Goal: Transaction & Acquisition: Purchase product/service

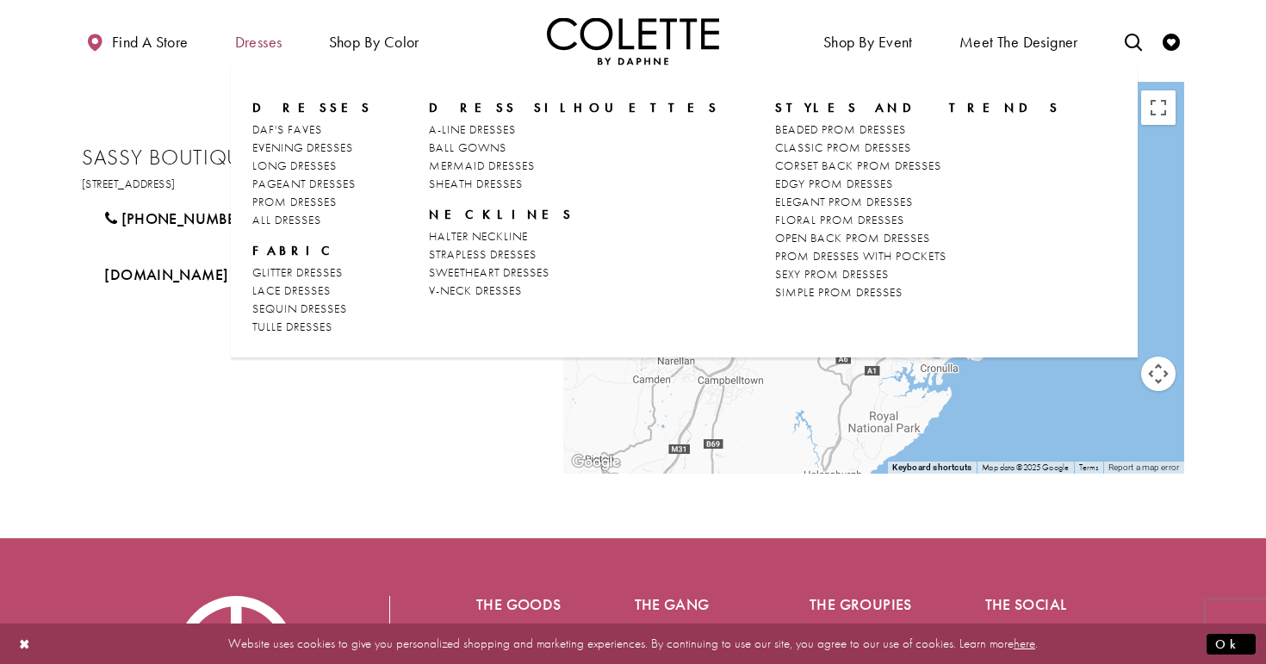
click at [253, 48] on span "Dresses" at bounding box center [258, 42] width 47 height 17
click at [305, 200] on span "PROM DRESSES" at bounding box center [294, 202] width 84 height 16
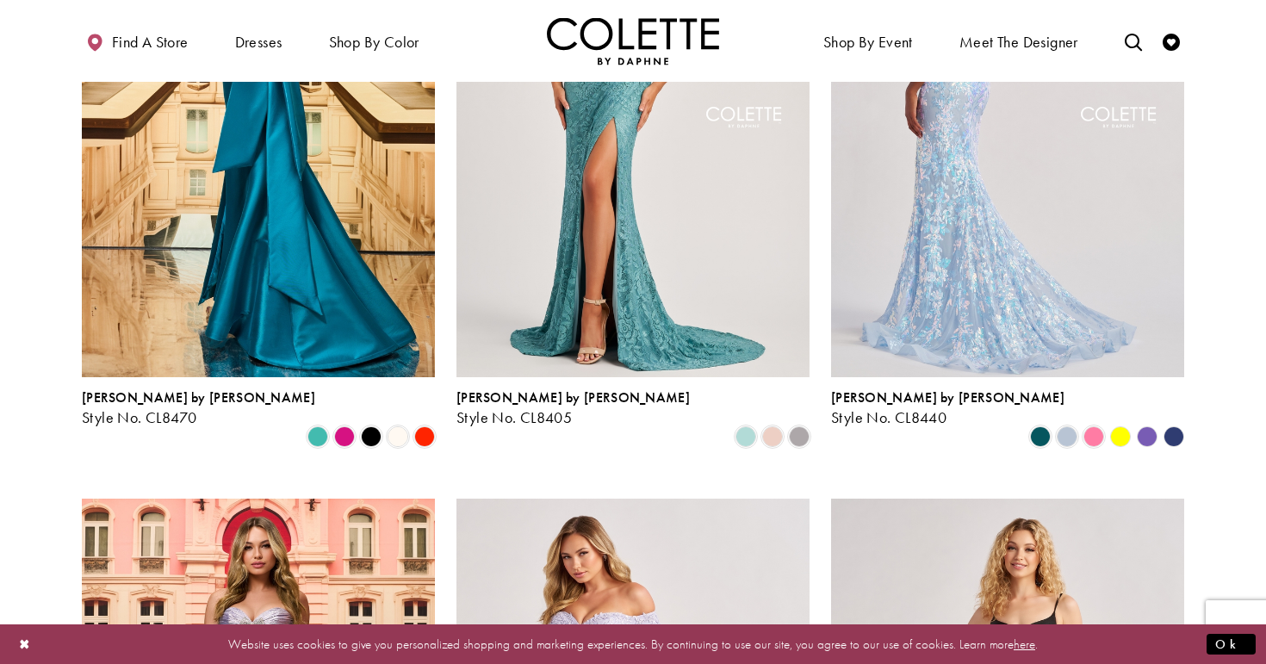
scroll to position [672, 0]
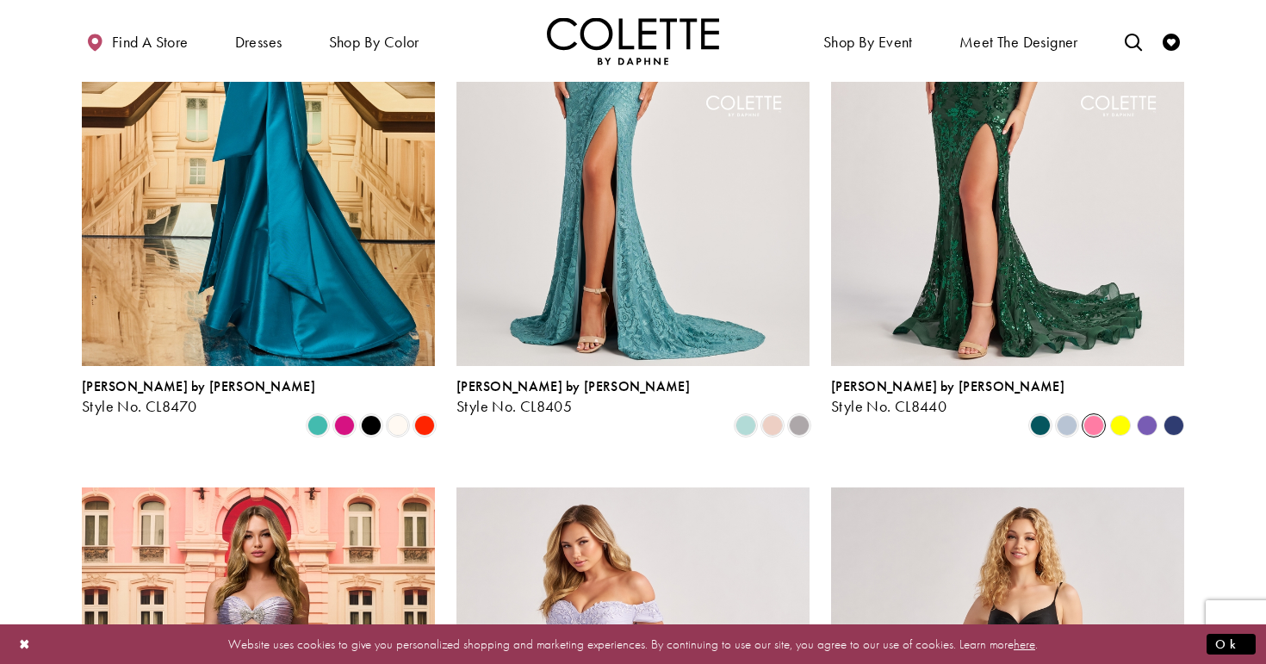
click at [1091, 415] on span "Product List" at bounding box center [1094, 425] width 21 height 21
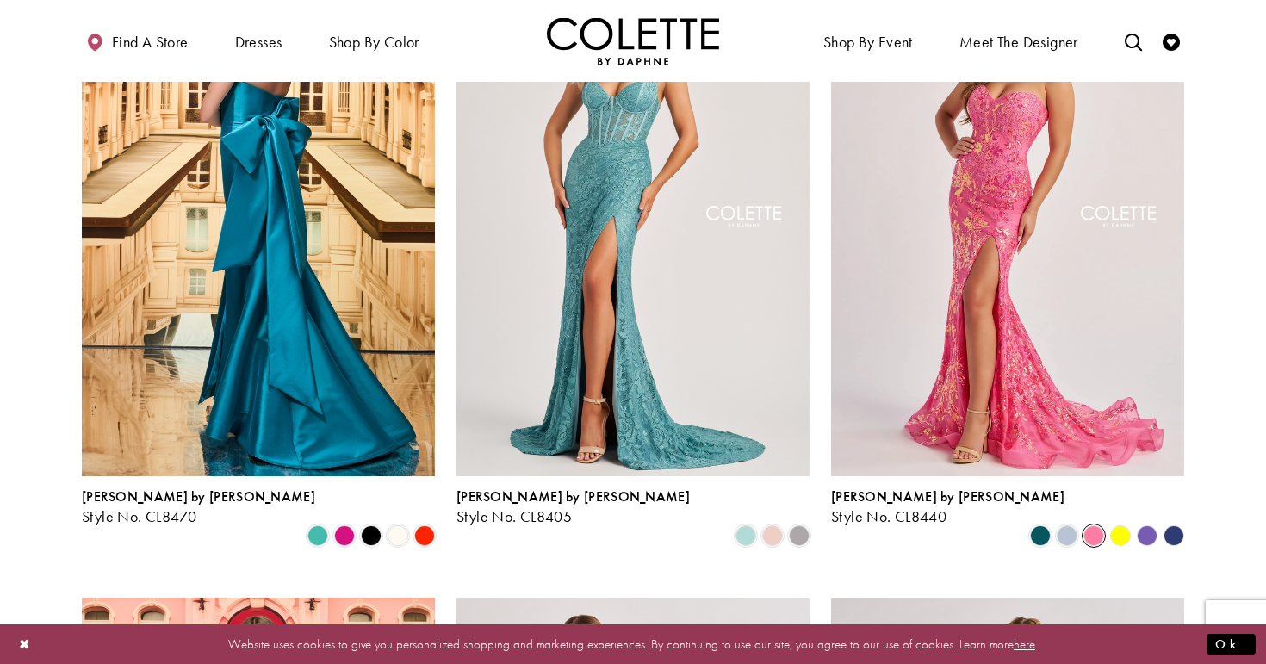
scroll to position [556, 0]
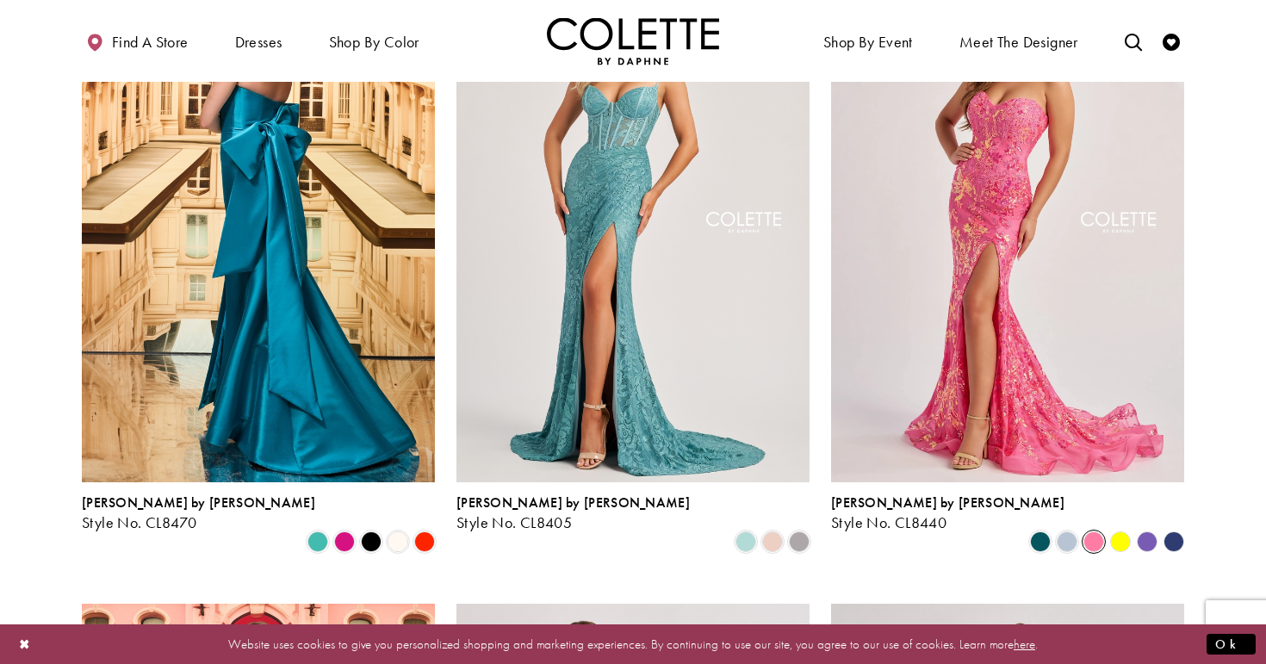
click at [1122, 528] on polygon "Product List" at bounding box center [1120, 541] width 27 height 27
click at [1118, 528] on polygon "Product List" at bounding box center [1120, 541] width 27 height 27
click at [1122, 528] on polygon "Product List" at bounding box center [1120, 541] width 27 height 27
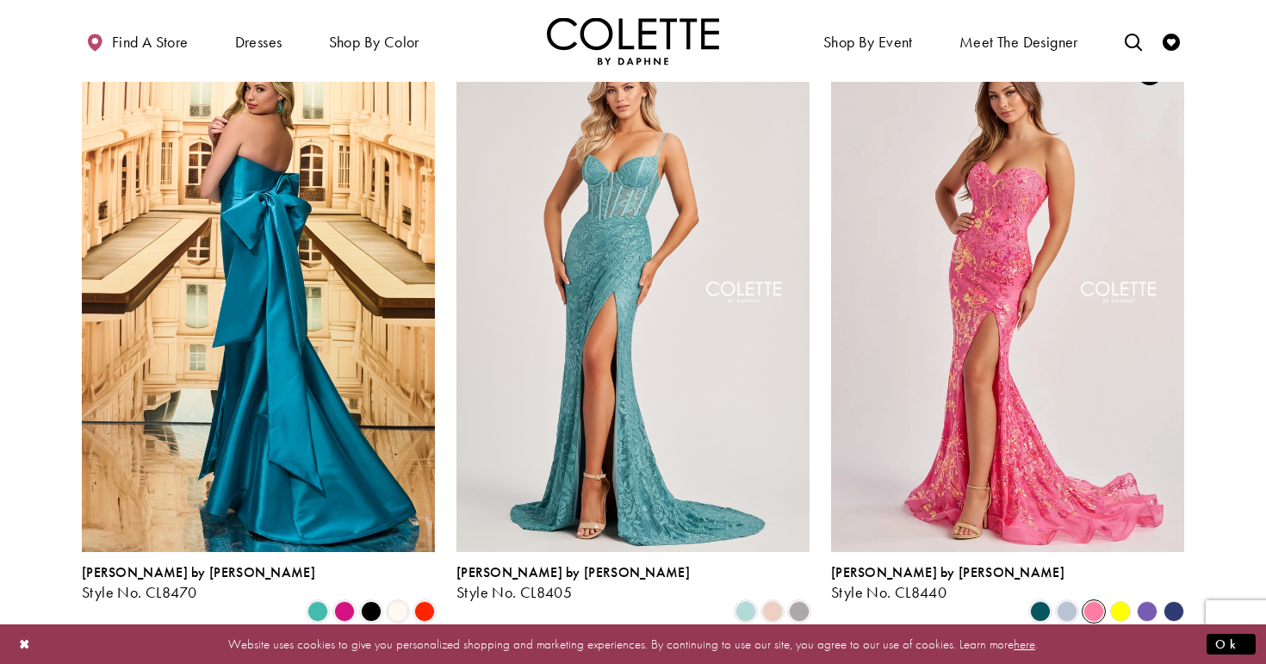
scroll to position [469, 0]
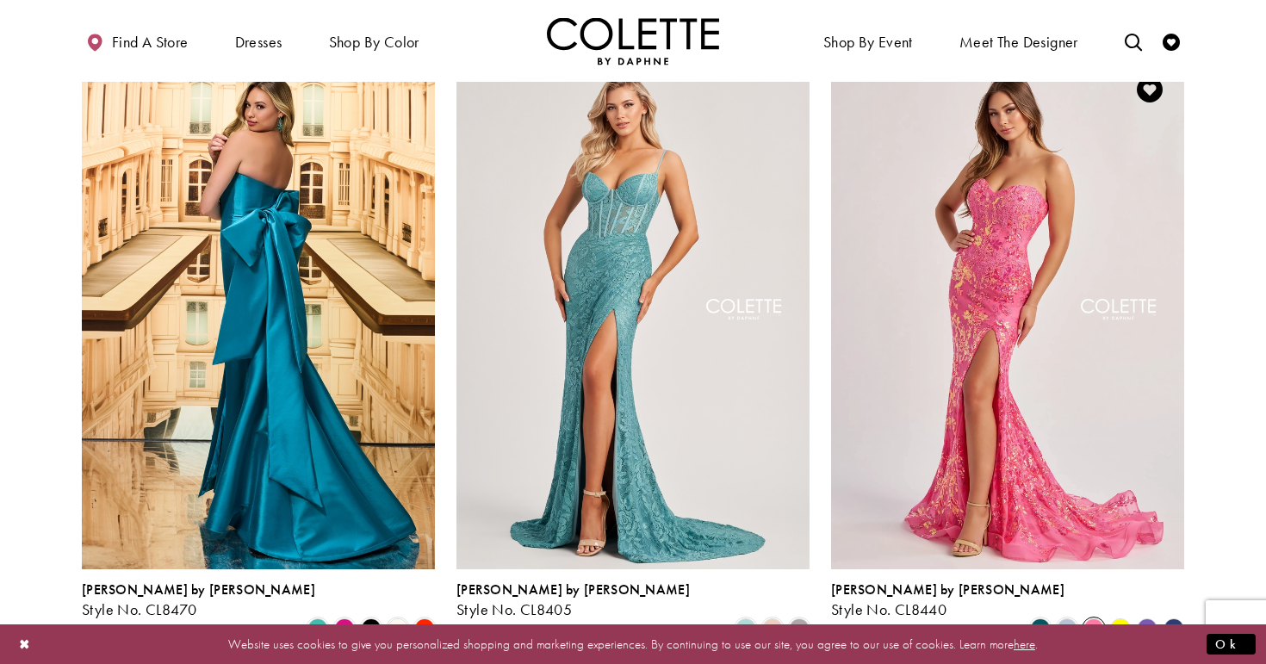
click at [1118, 615] on polygon "Product List" at bounding box center [1120, 628] width 27 height 27
click at [1146, 615] on polygon "Product List" at bounding box center [1147, 628] width 27 height 27
click at [1039, 618] on span "Product List" at bounding box center [1040, 628] width 21 height 21
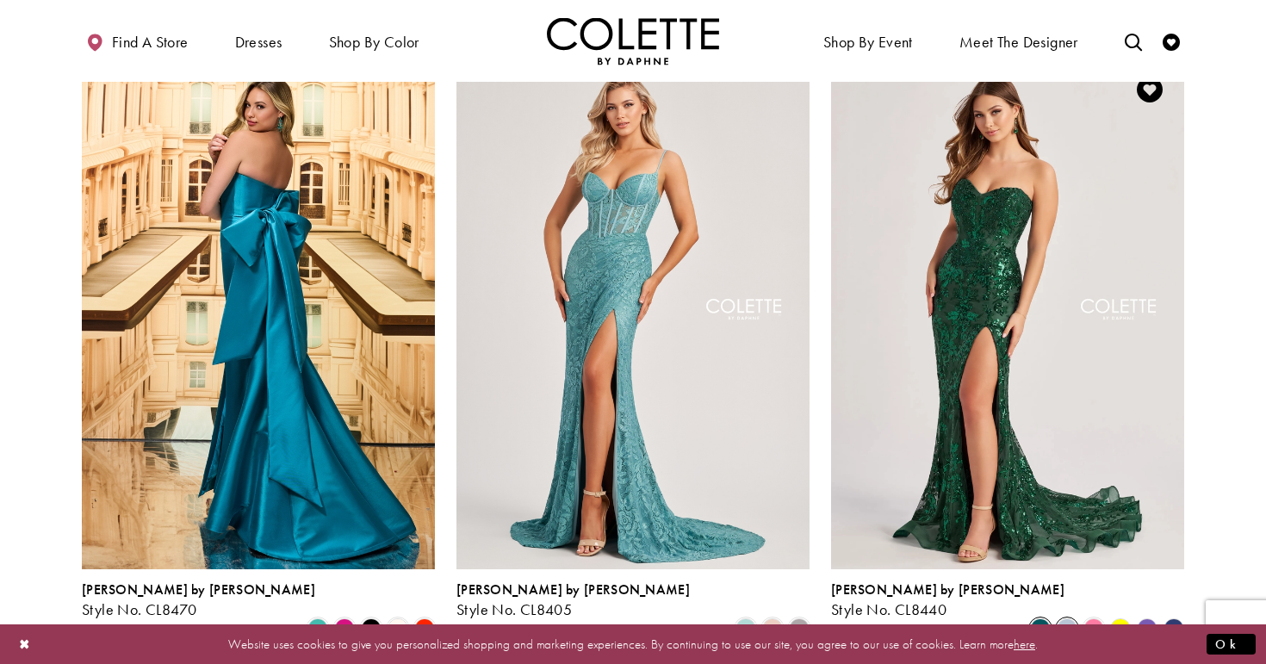
click at [1072, 618] on span "Product List" at bounding box center [1067, 628] width 21 height 21
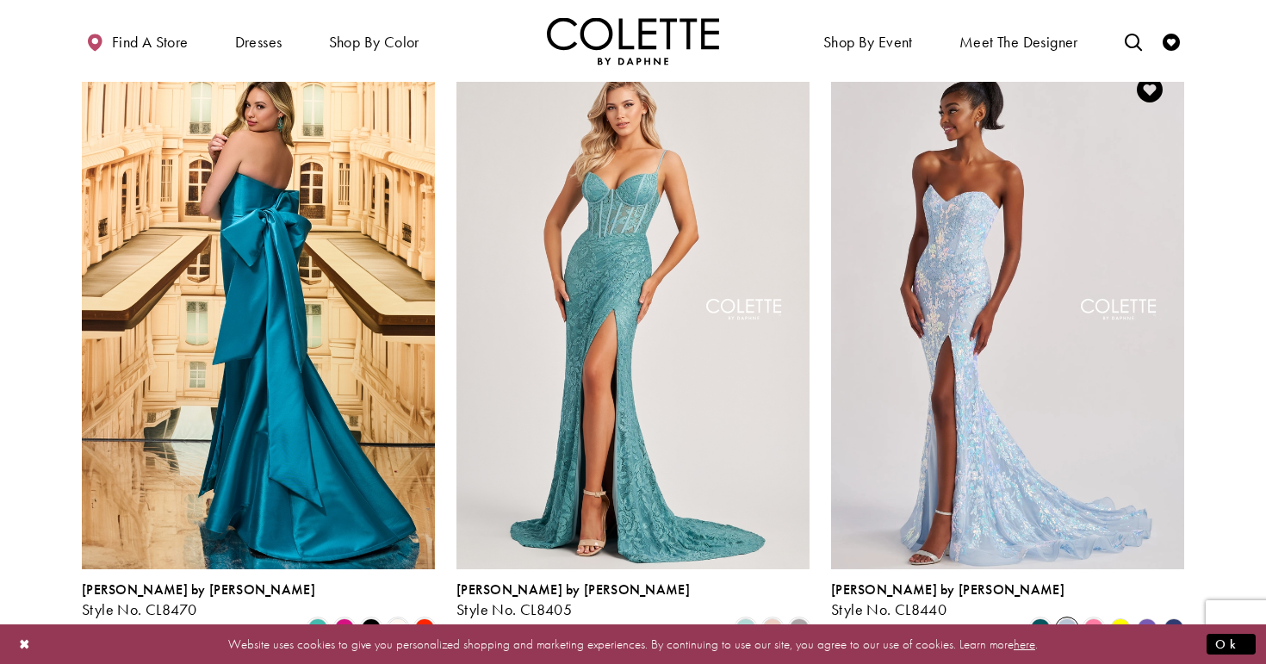
click at [1122, 615] on polygon "Product List" at bounding box center [1120, 628] width 27 height 27
click at [1142, 615] on polygon "Product List" at bounding box center [1147, 628] width 27 height 27
click at [1170, 615] on polygon "Product List" at bounding box center [1173, 628] width 27 height 27
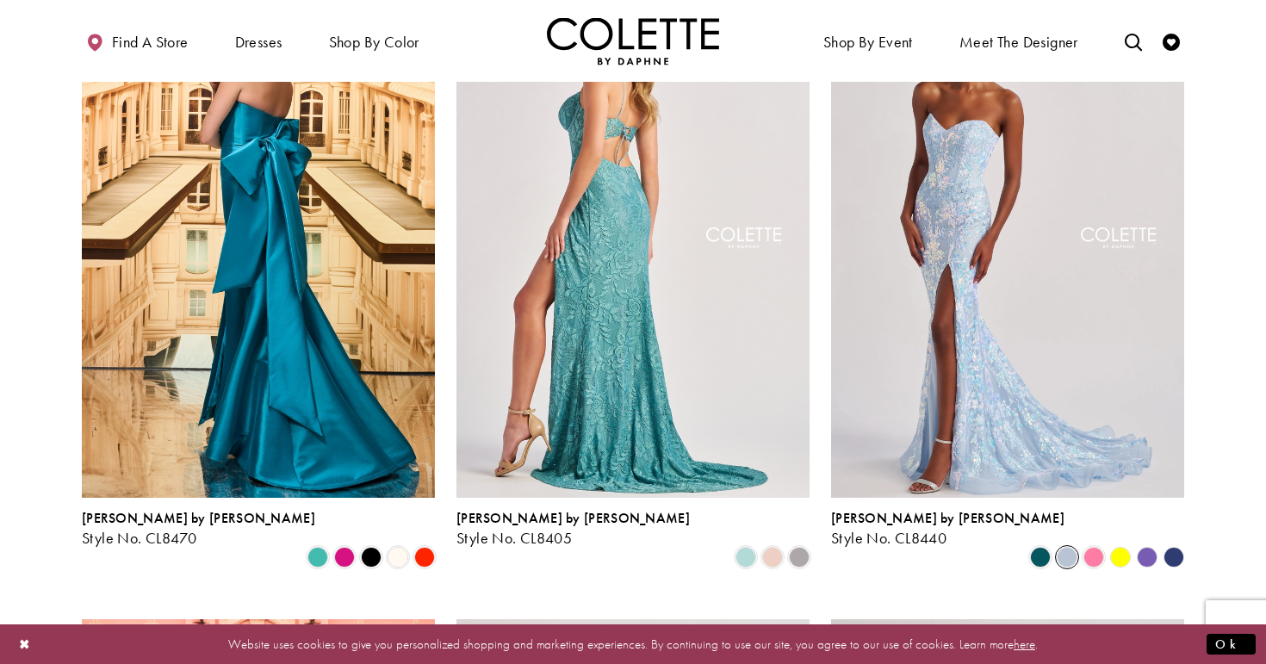
scroll to position [541, 0]
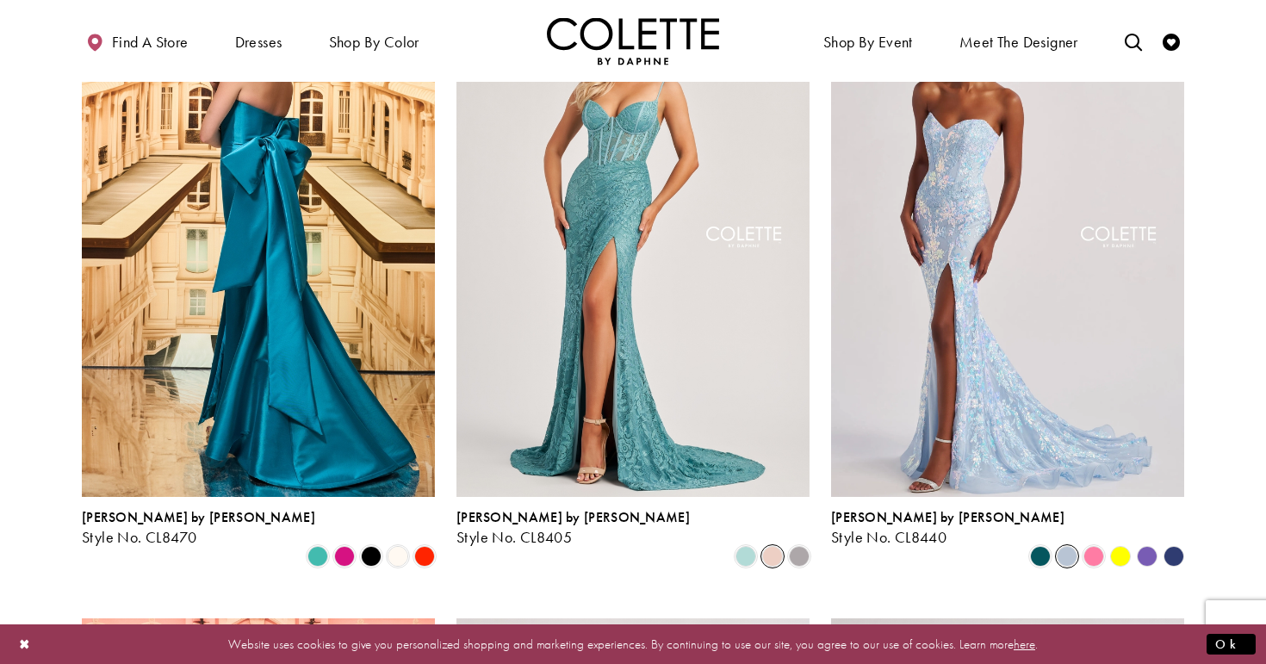
click at [771, 546] on span "Product List" at bounding box center [772, 556] width 21 height 21
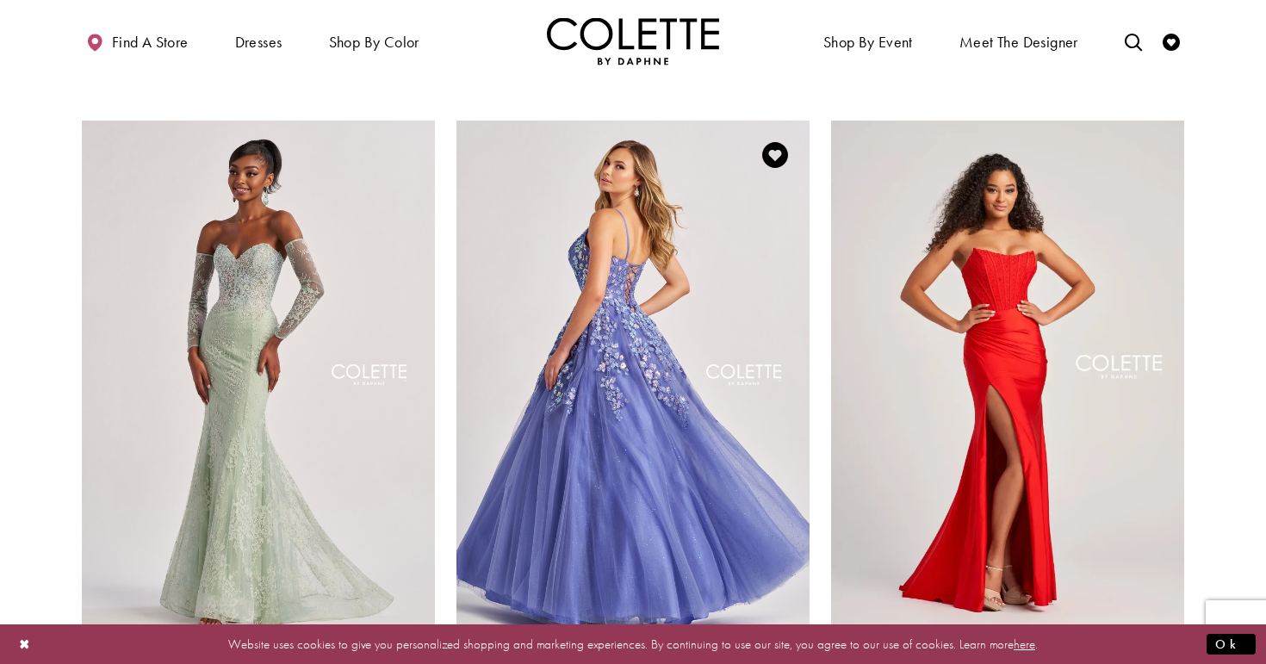
scroll to position [2309, 0]
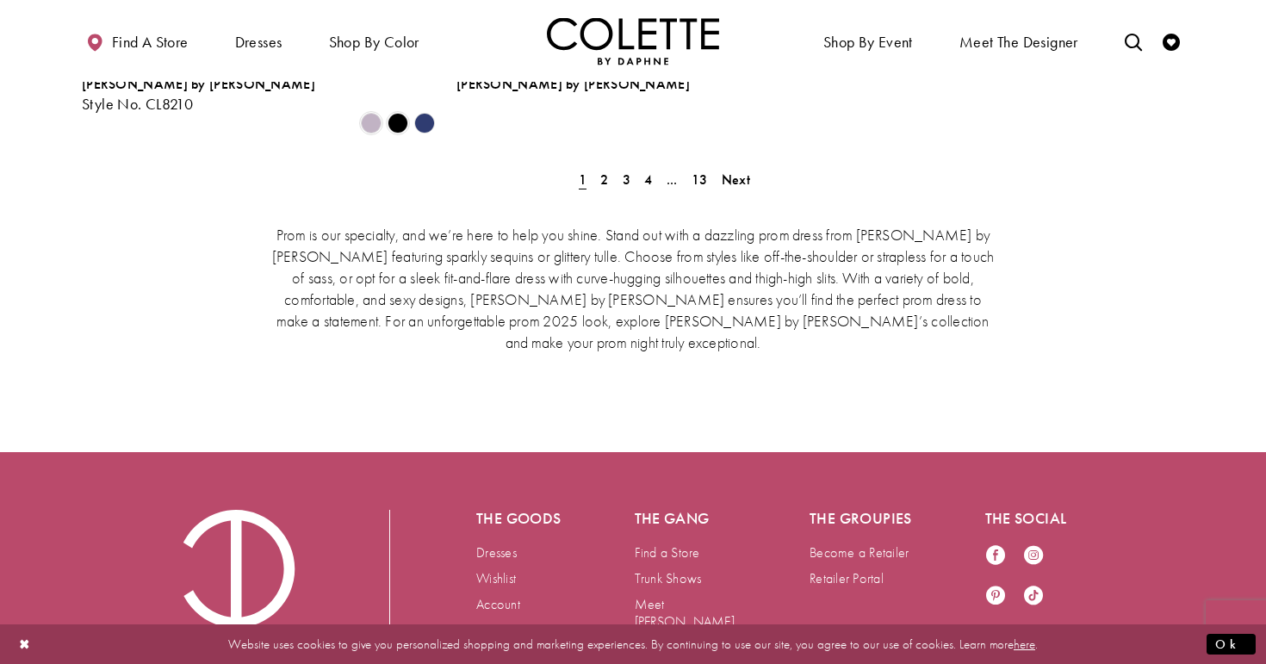
scroll to position [4148, 0]
